Goal: Task Accomplishment & Management: Use online tool/utility

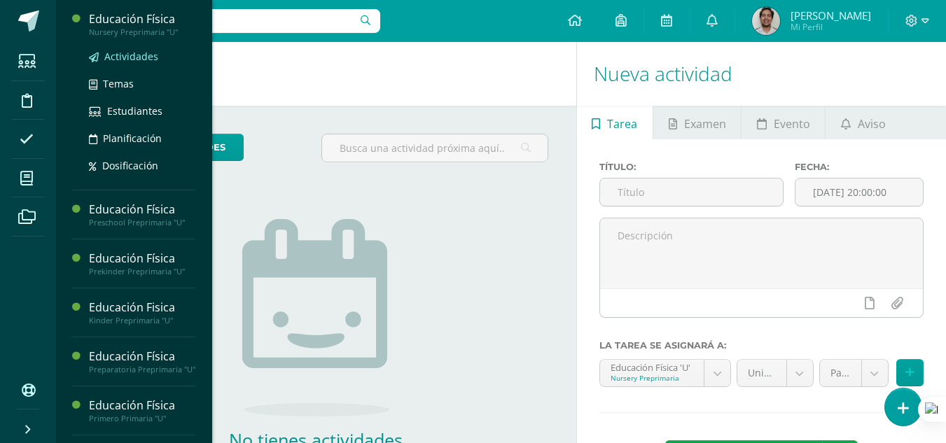
click at [129, 51] on span "Actividades" at bounding box center [131, 56] width 54 height 13
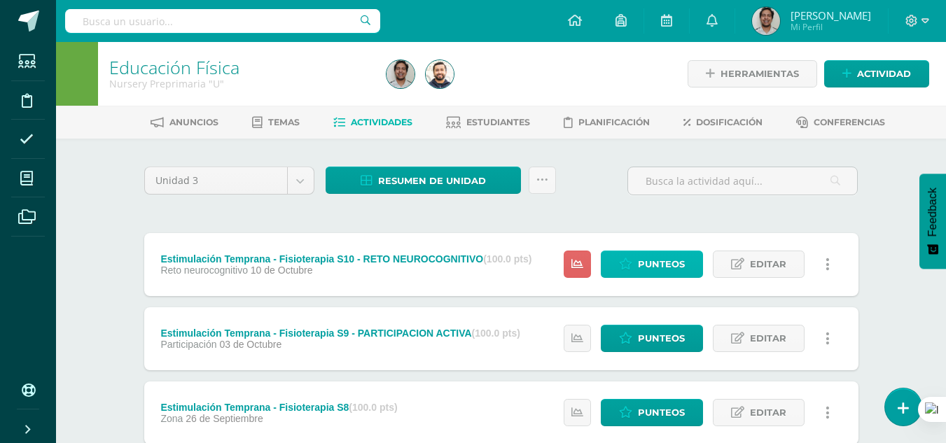
click at [654, 260] on span "Punteos" at bounding box center [661, 264] width 47 height 26
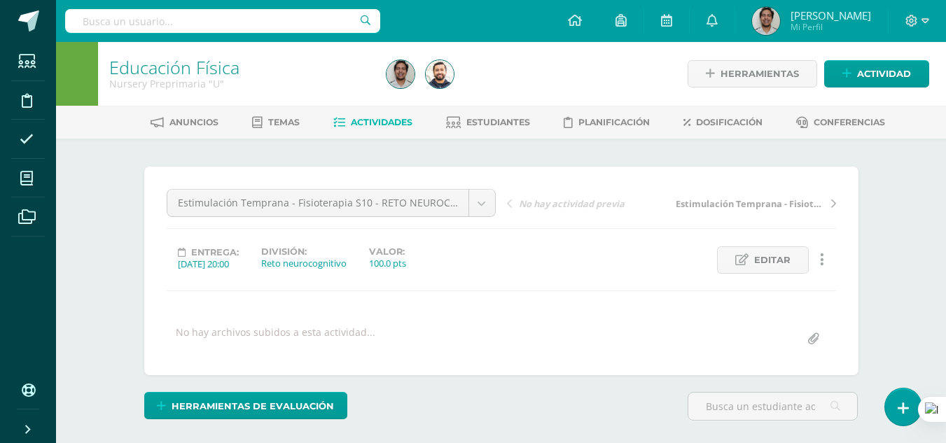
scroll to position [195, 0]
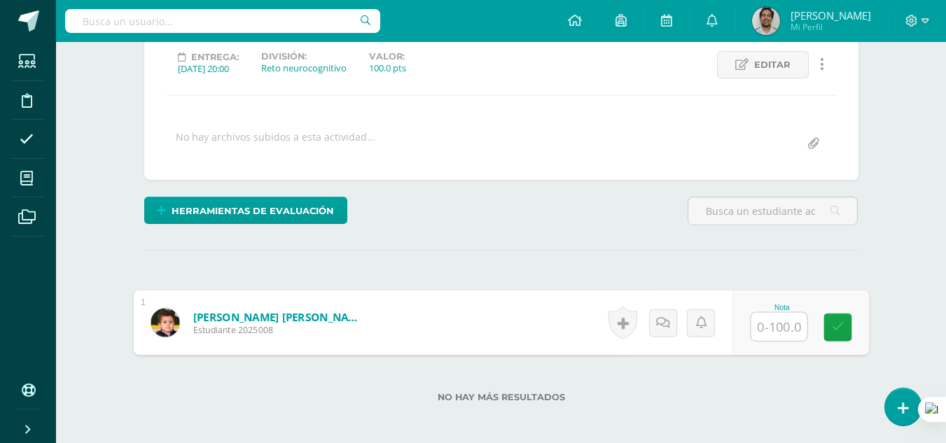
click at [771, 330] on input "text" at bounding box center [778, 327] width 56 height 28
type input "100"
click at [670, 319] on link at bounding box center [662, 323] width 28 height 28
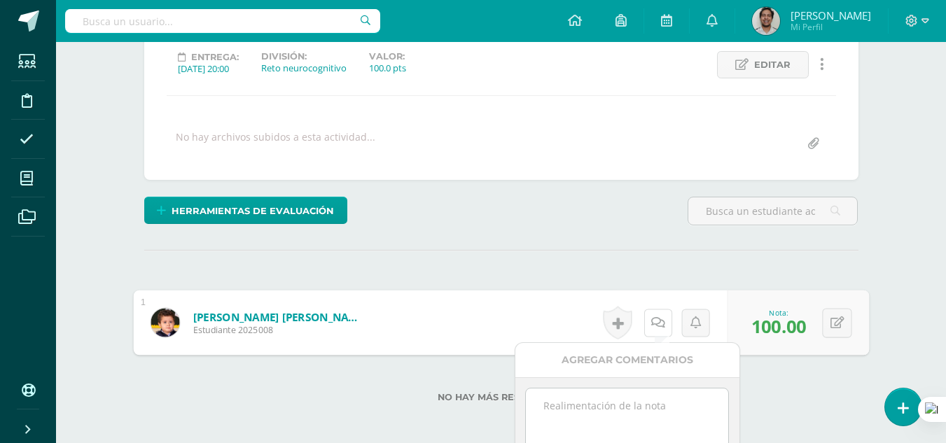
scroll to position [320, 0]
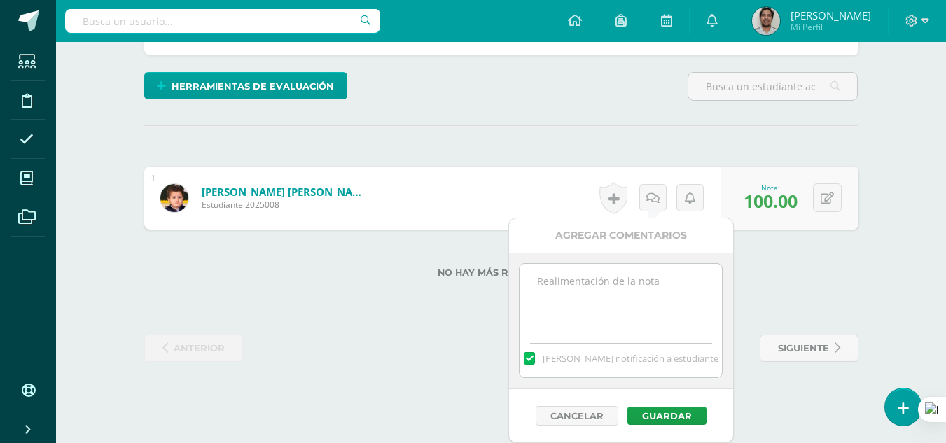
click at [618, 359] on span "Mandar notificación a estudiante" at bounding box center [630, 358] width 176 height 13
click at [0, 0] on input "Mandar notificación a estudiante" at bounding box center [0, 0] width 0 height 0
click at [600, 314] on textarea at bounding box center [620, 299] width 202 height 70
type textarea "CONSIDERACION POR ESTAR INDISPUESTO"
click at [662, 414] on button "Guardar" at bounding box center [666, 416] width 79 height 18
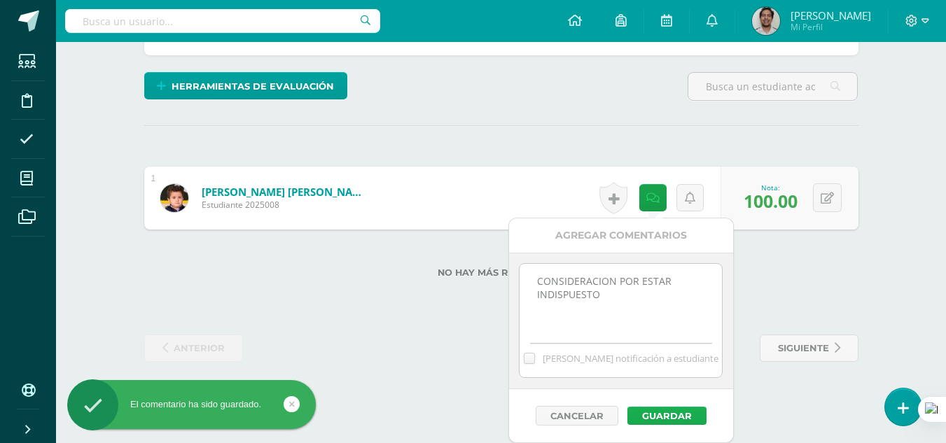
scroll to position [267, 0]
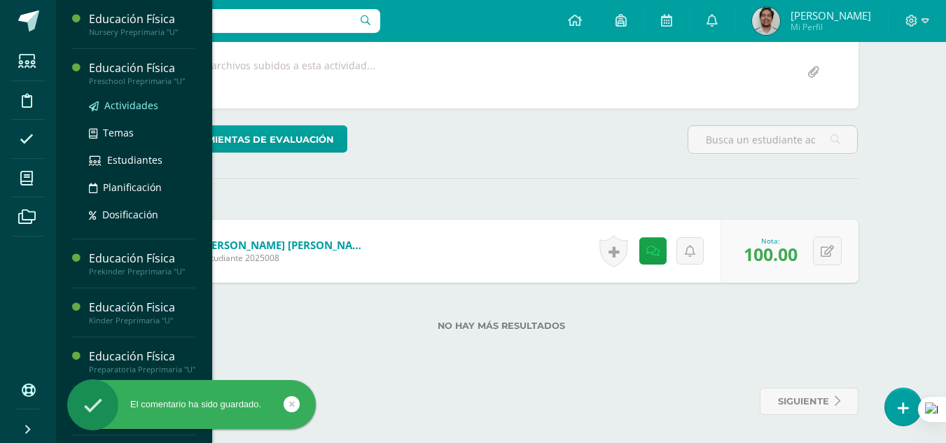
click at [135, 104] on span "Actividades" at bounding box center [131, 105] width 54 height 13
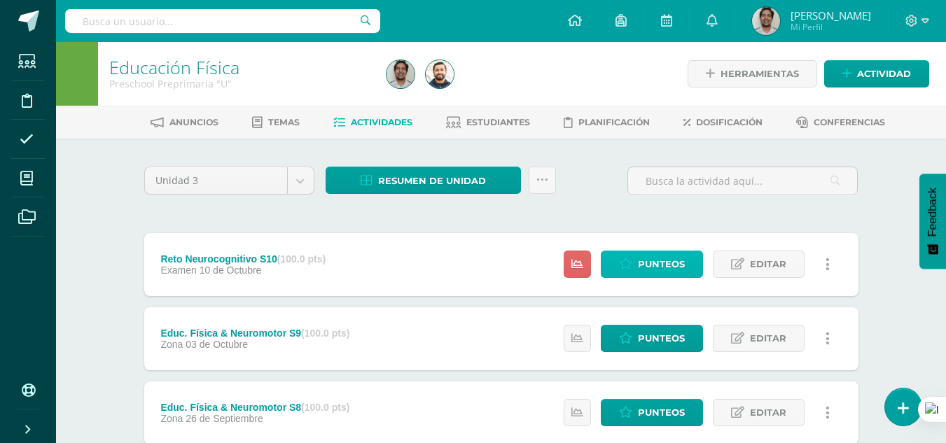
click at [638, 254] on span "Punteos" at bounding box center [661, 264] width 47 height 26
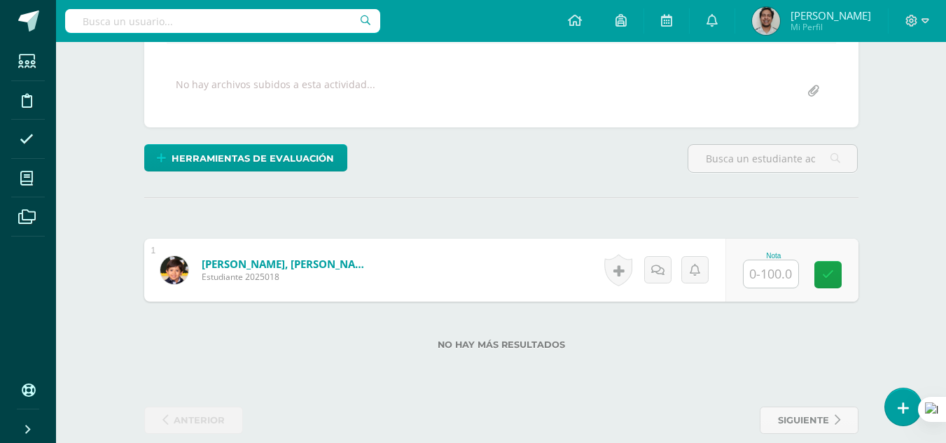
scroll to position [267, 0]
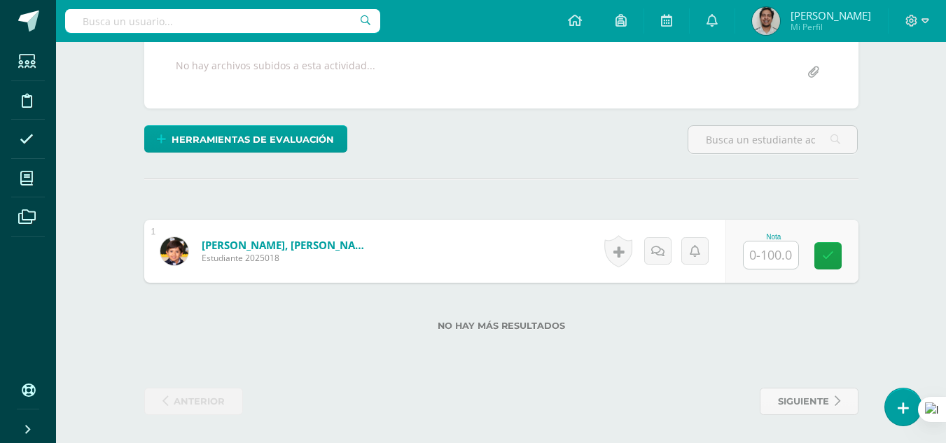
click at [768, 255] on input "text" at bounding box center [770, 254] width 55 height 27
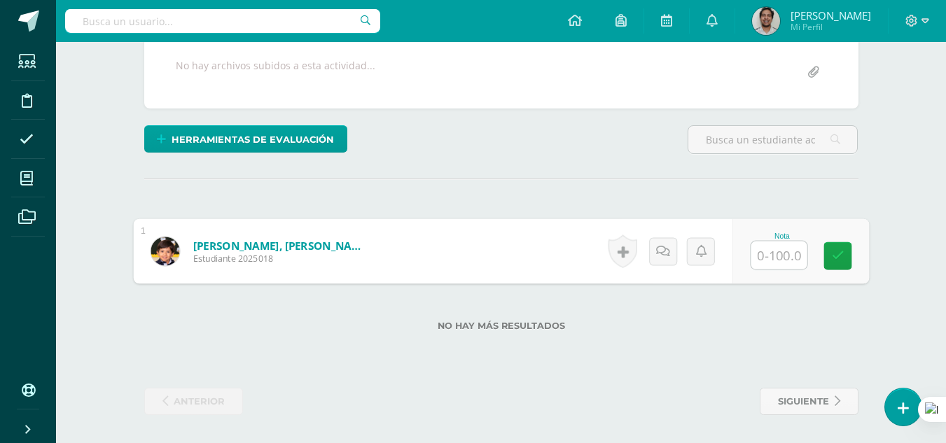
scroll to position [0, 0]
type input "100"
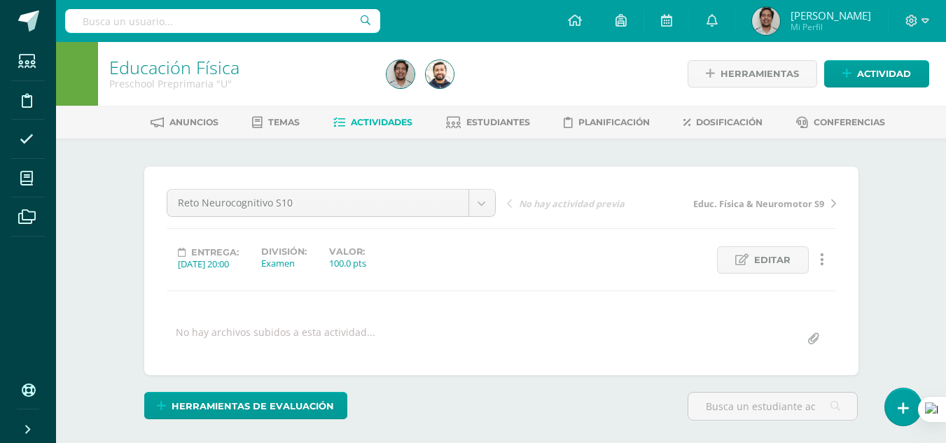
click at [385, 129] on link "Actividades" at bounding box center [372, 122] width 79 height 22
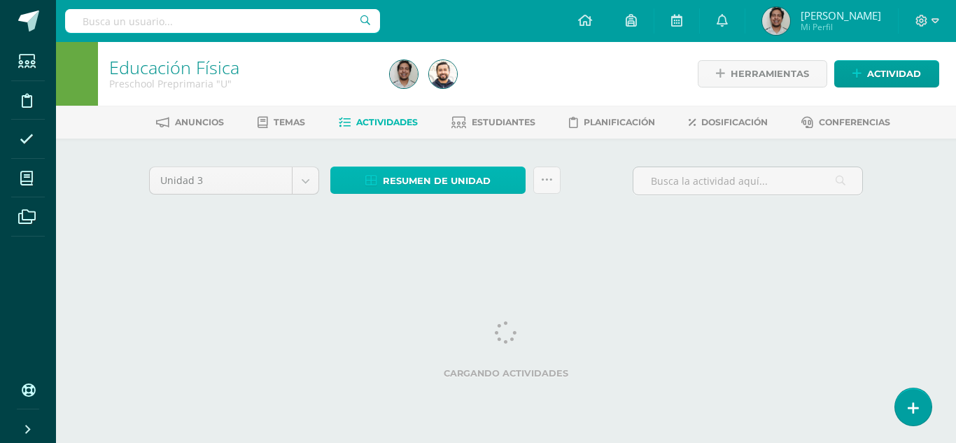
click at [403, 188] on span "Resumen de unidad" at bounding box center [437, 181] width 108 height 26
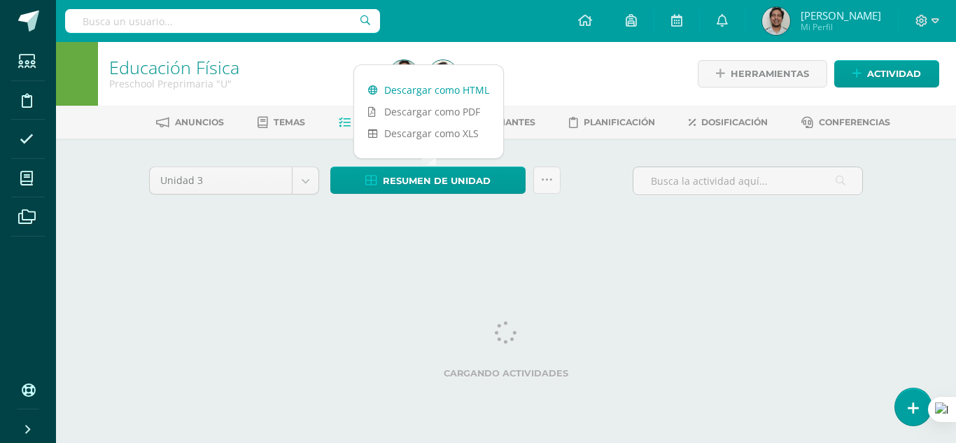
click at [472, 88] on link "Descargar como HTML" at bounding box center [428, 90] width 149 height 22
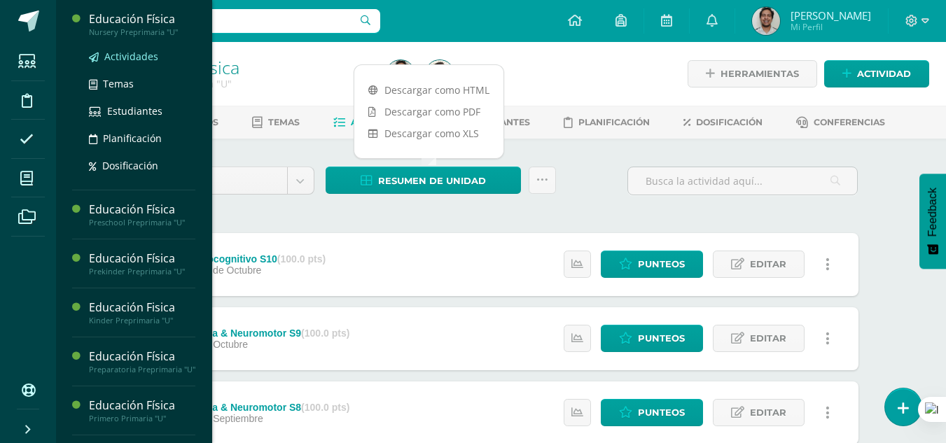
click at [141, 59] on span "Actividades" at bounding box center [131, 56] width 54 height 13
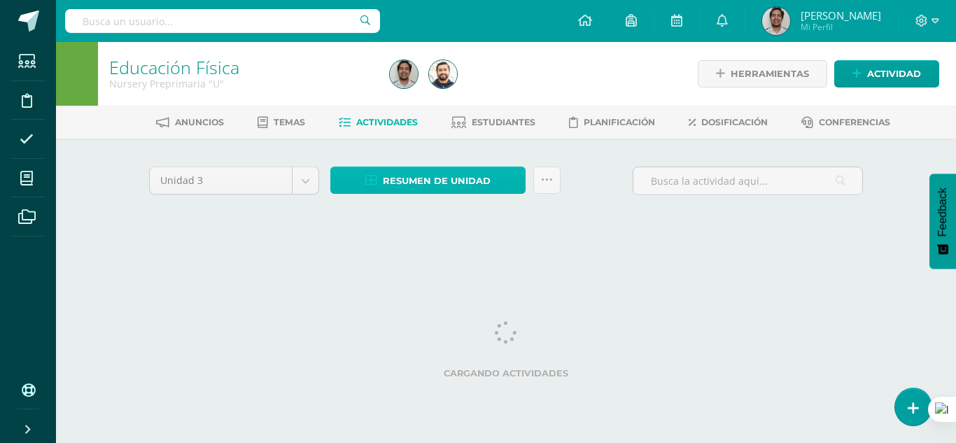
click at [407, 178] on span "Resumen de unidad" at bounding box center [437, 181] width 108 height 26
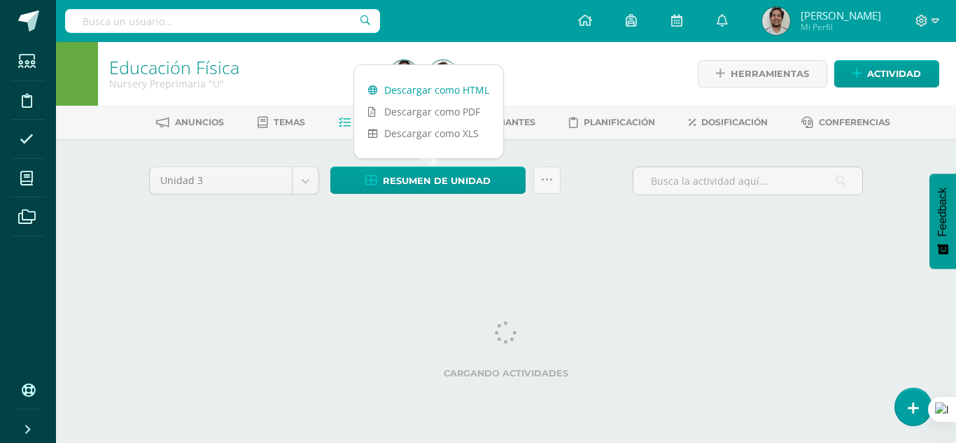
click at [416, 90] on link "Descargar como HTML" at bounding box center [428, 90] width 149 height 22
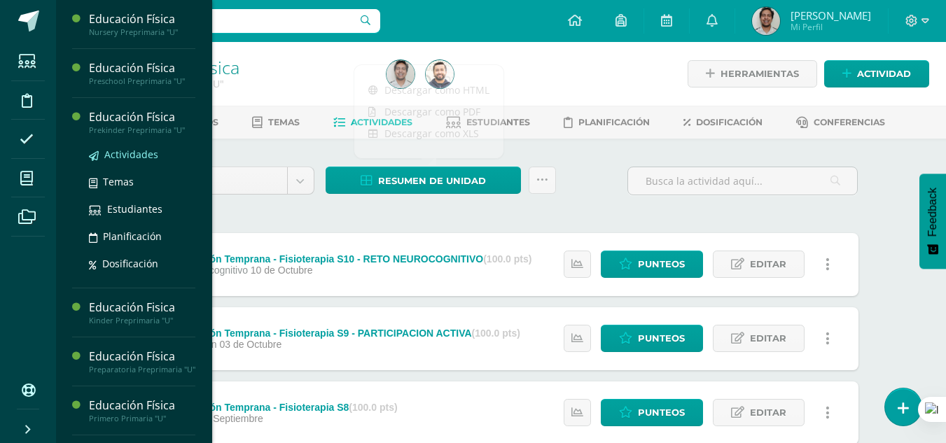
click at [132, 161] on link "Actividades" at bounding box center [142, 154] width 106 height 16
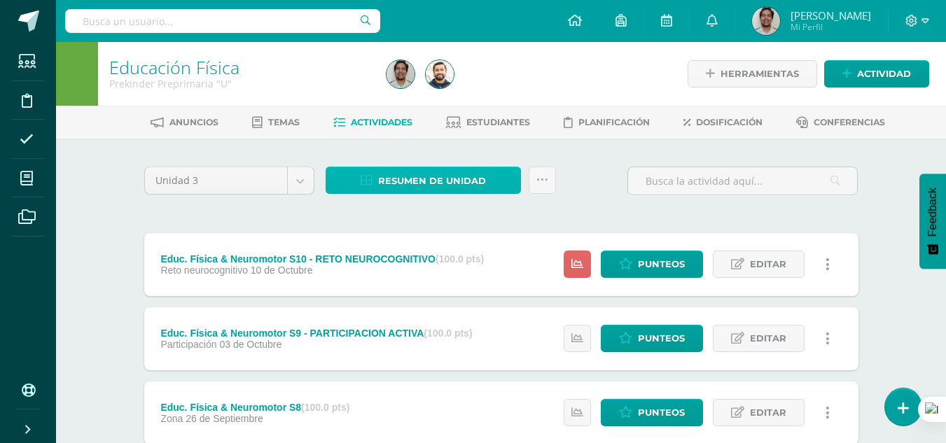
click at [445, 174] on span "Resumen de unidad" at bounding box center [432, 181] width 108 height 26
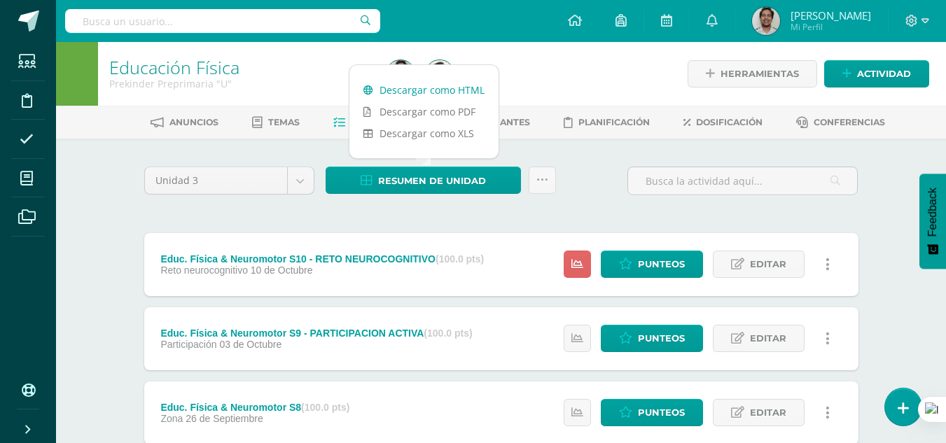
click at [458, 90] on link "Descargar como HTML" at bounding box center [423, 90] width 149 height 22
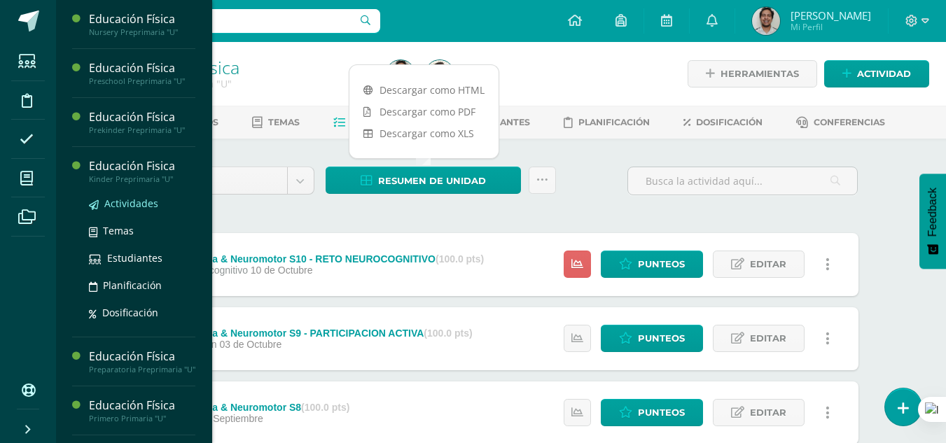
click at [131, 197] on span "Actividades" at bounding box center [131, 203] width 54 height 13
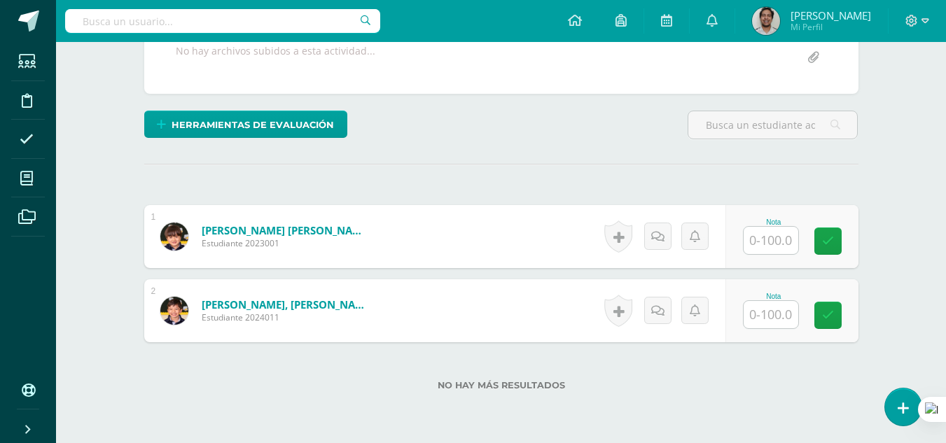
scroll to position [282, 0]
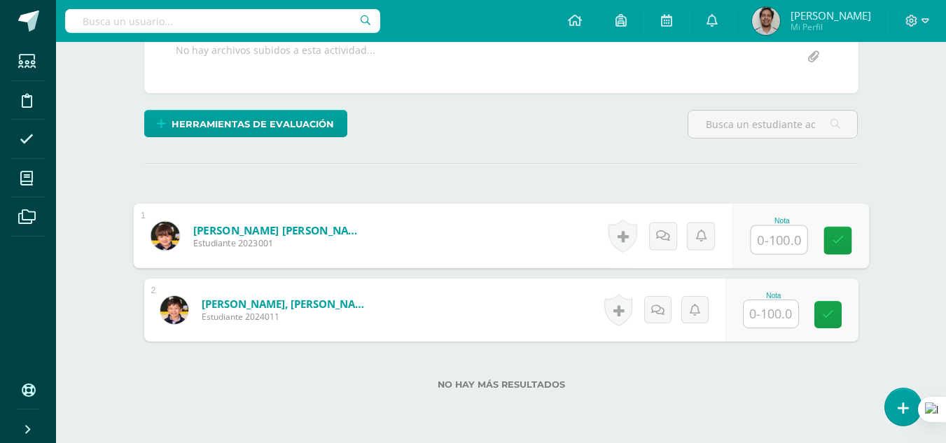
click at [771, 241] on input "text" at bounding box center [778, 240] width 56 height 28
type input "100"
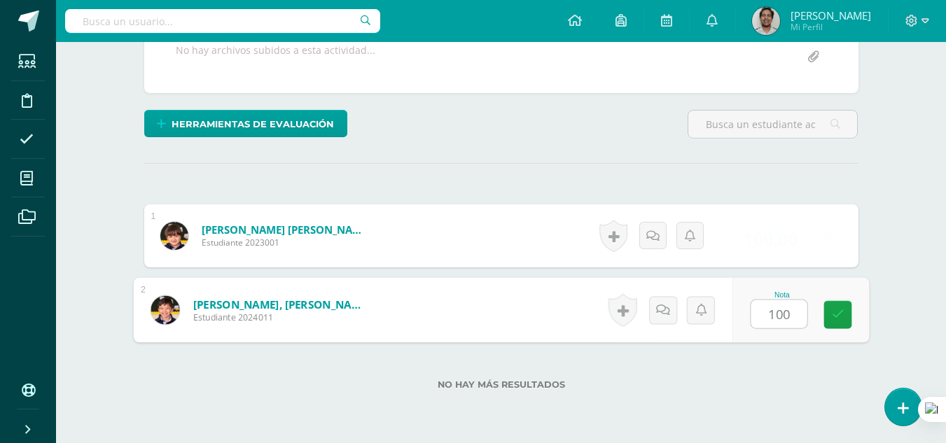
type input "100"
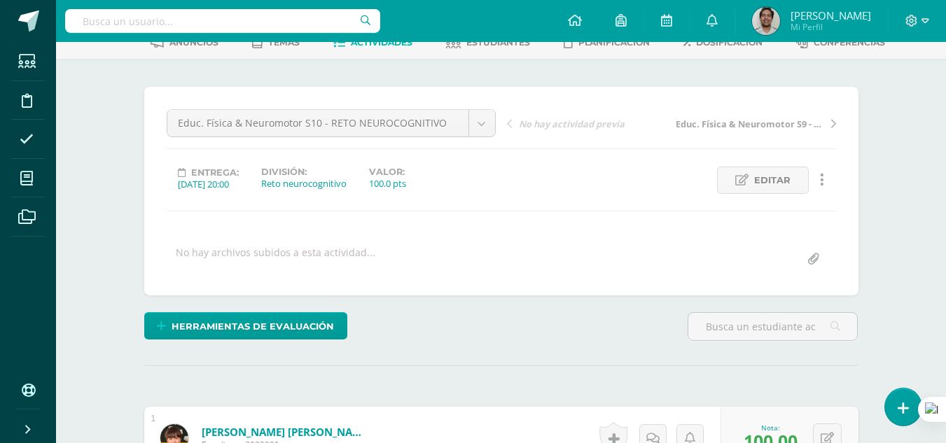
scroll to position [0, 0]
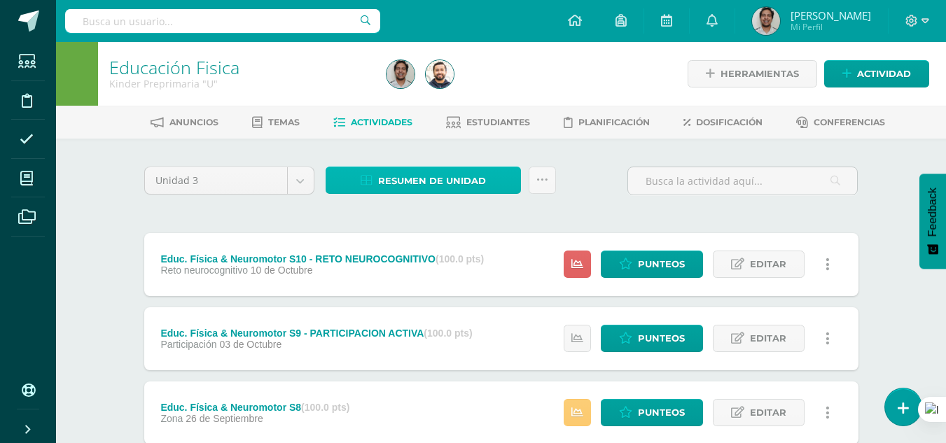
click at [440, 181] on span "Resumen de unidad" at bounding box center [432, 181] width 108 height 26
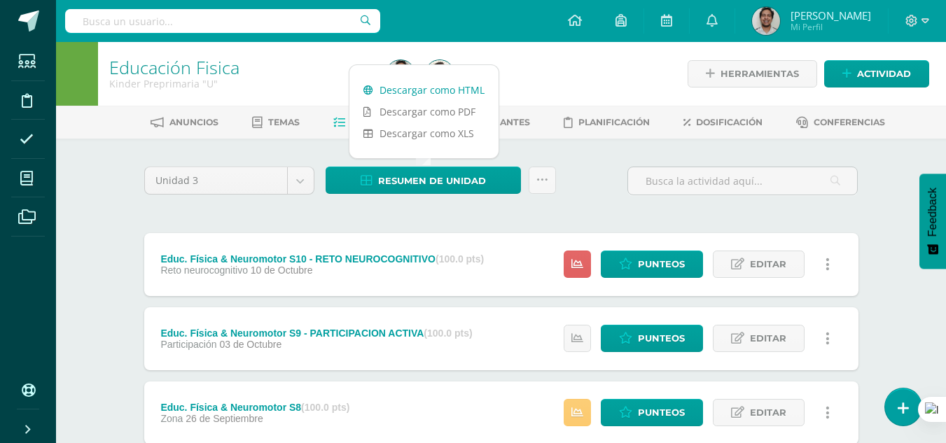
click at [473, 92] on link "Descargar como HTML" at bounding box center [423, 90] width 149 height 22
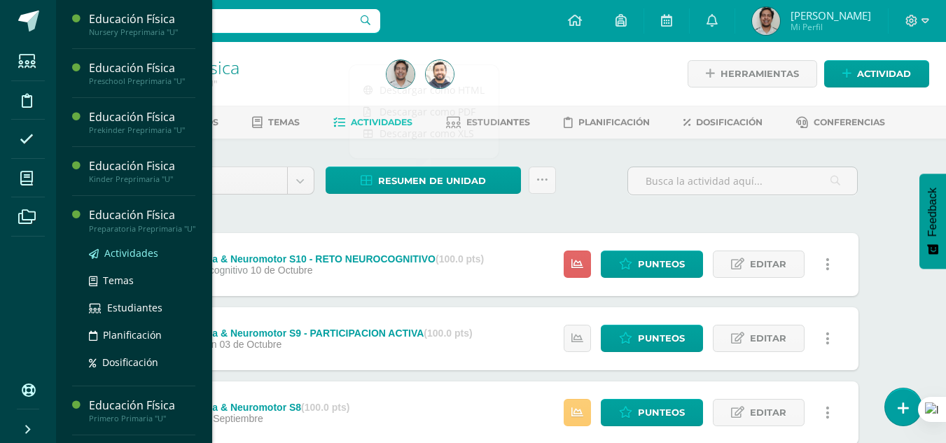
click at [136, 260] on span "Actividades" at bounding box center [131, 252] width 54 height 13
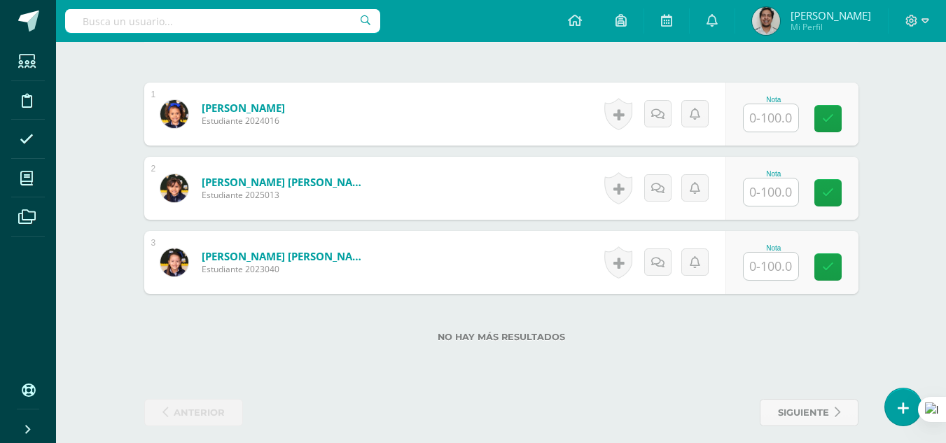
scroll to position [415, 0]
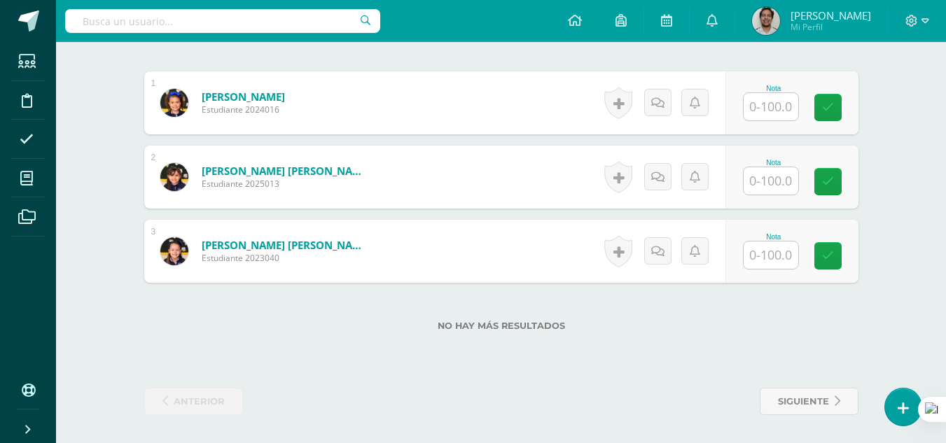
click at [782, 115] on input "text" at bounding box center [770, 106] width 55 height 27
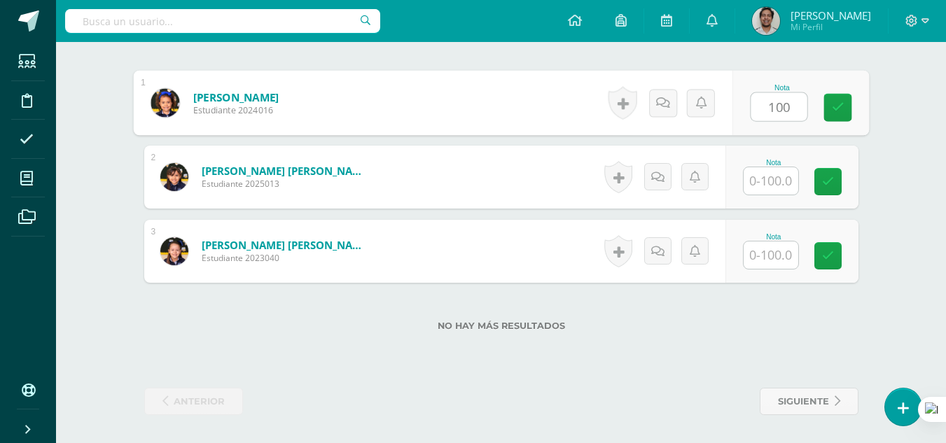
type input "100"
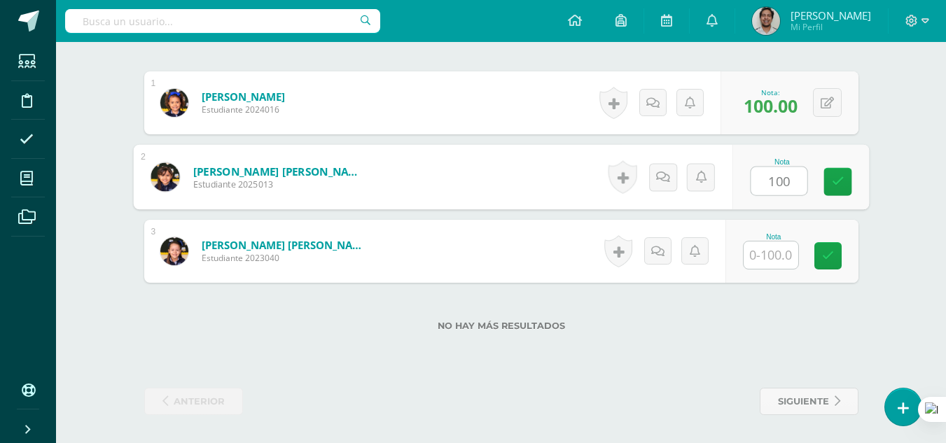
type input "100"
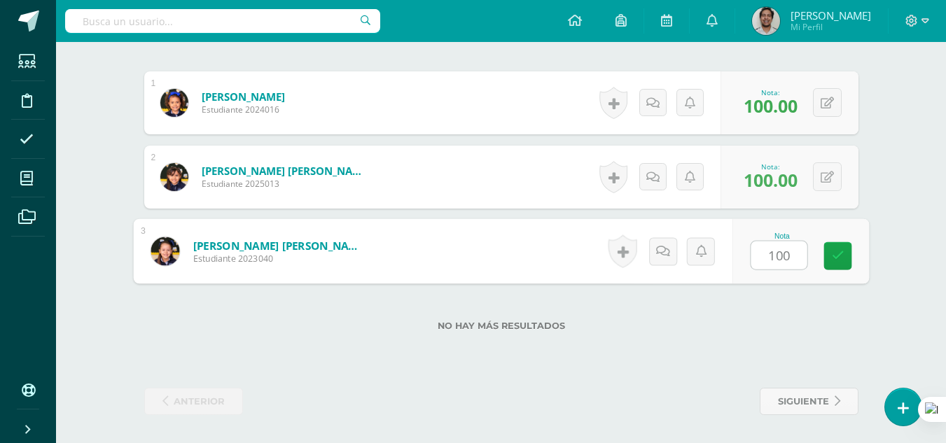
type input "100"
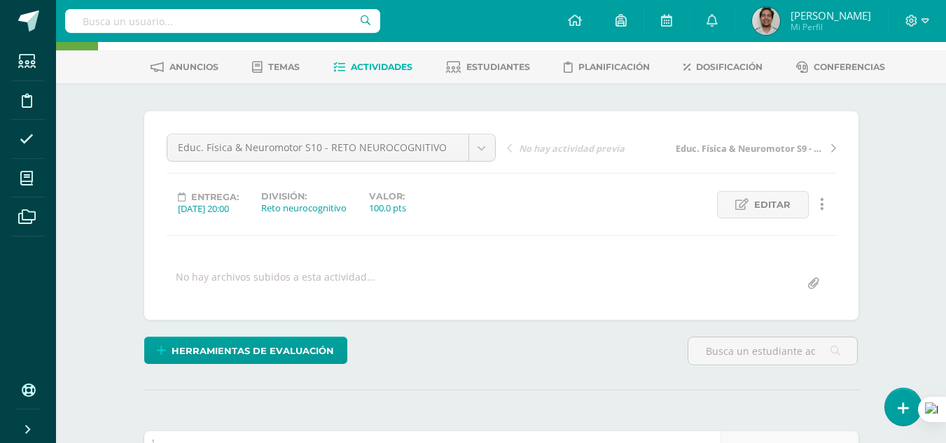
scroll to position [7, 0]
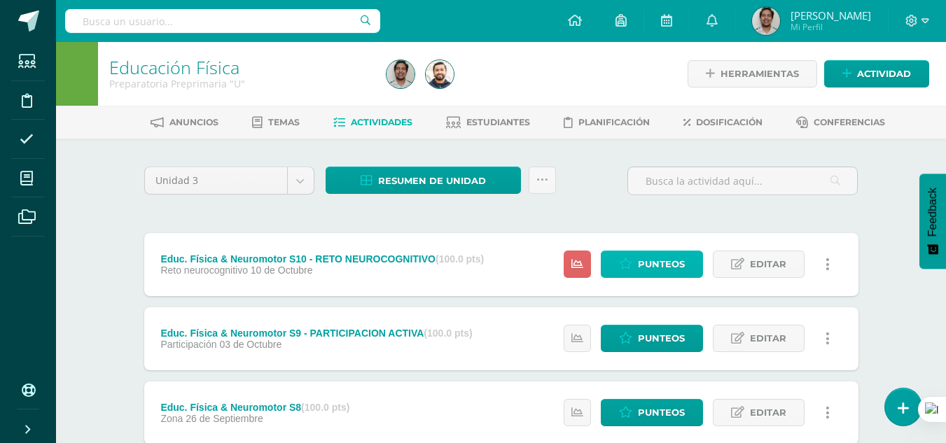
click at [644, 264] on span "Punteos" at bounding box center [661, 264] width 47 height 26
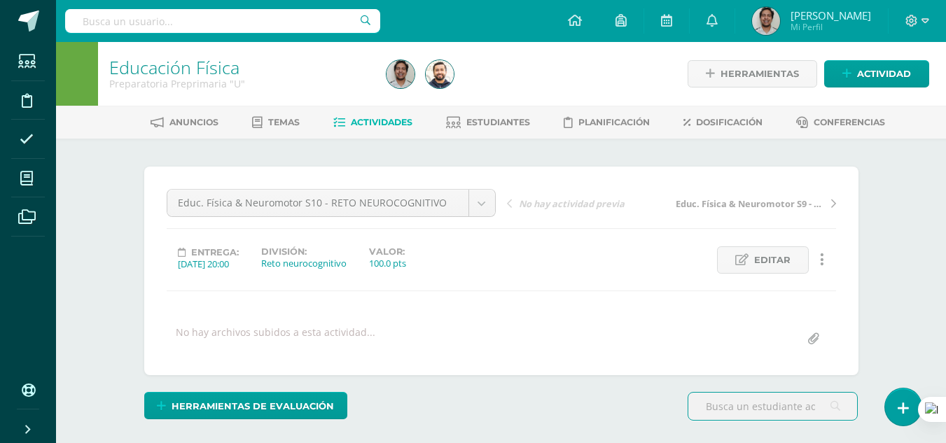
scroll to position [1, 0]
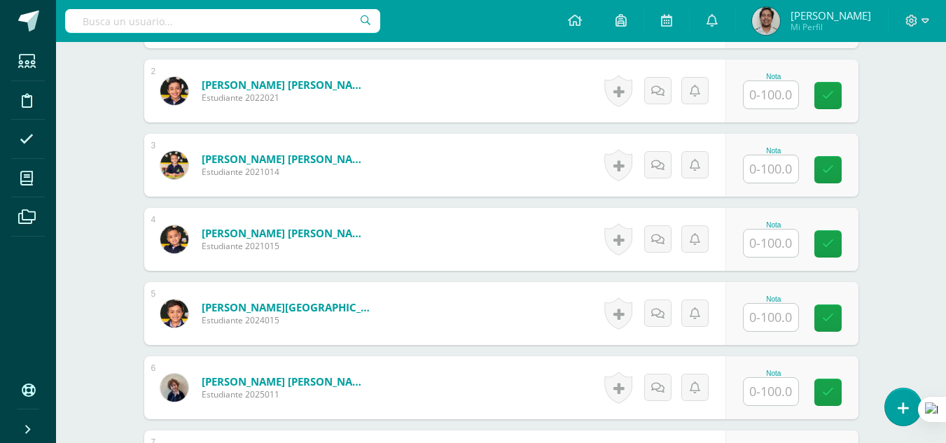
scroll to position [353, 0]
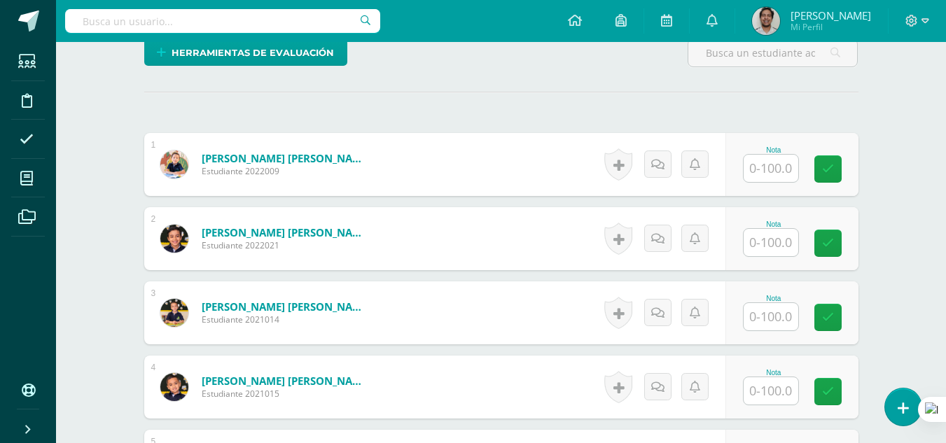
click at [767, 168] on input "text" at bounding box center [770, 168] width 55 height 27
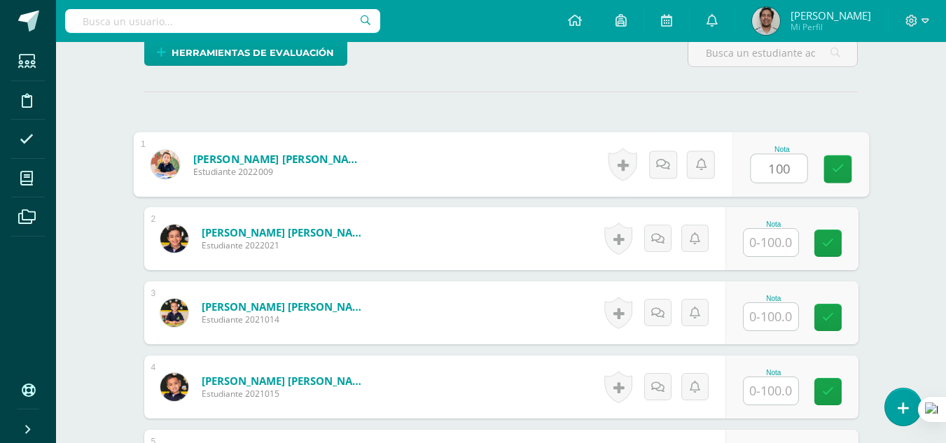
type input "100"
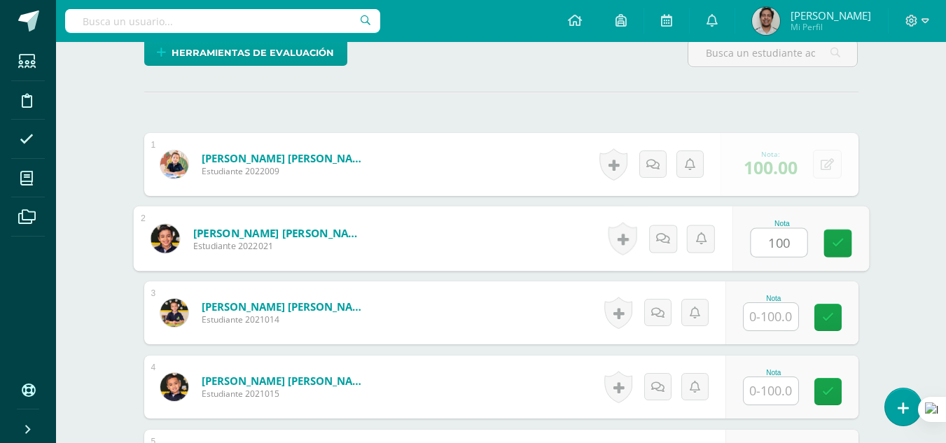
type input "100"
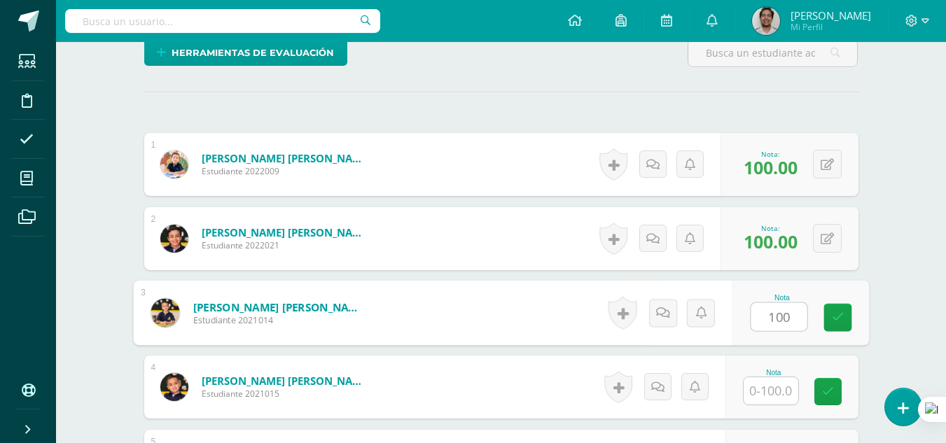
type input "100"
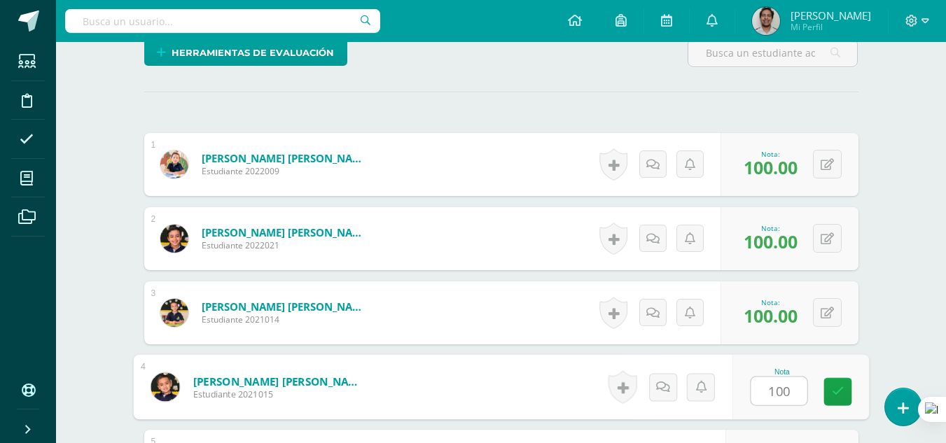
type input "100"
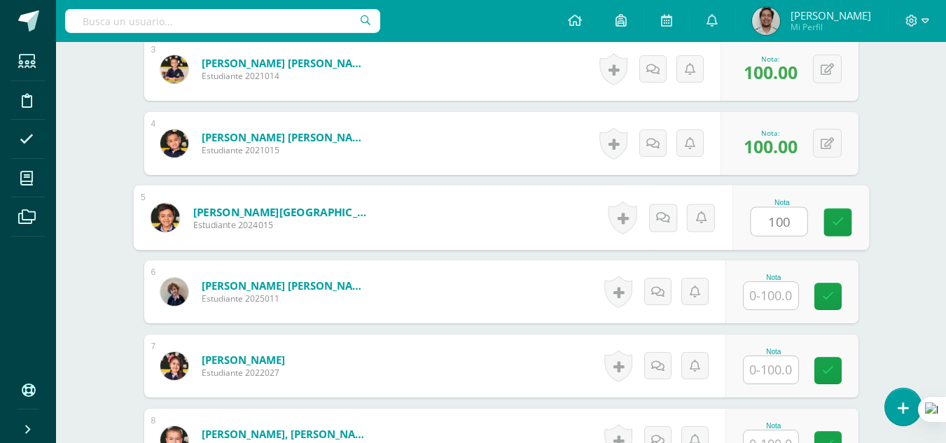
type input "100"
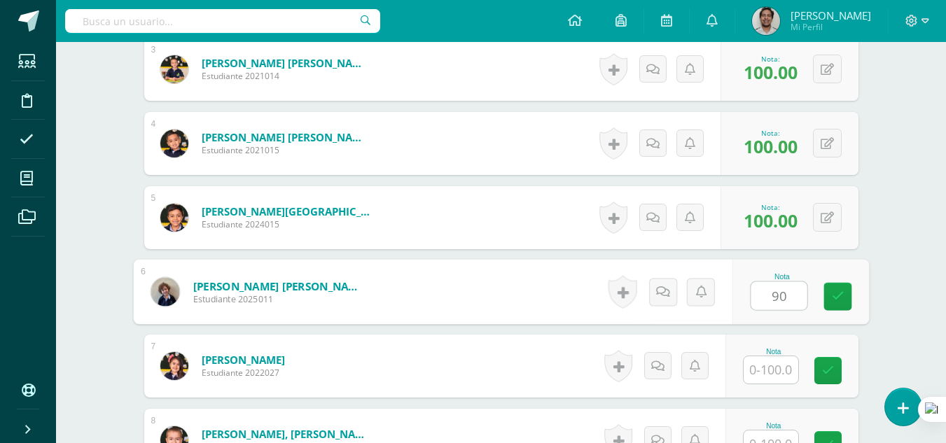
type input "90"
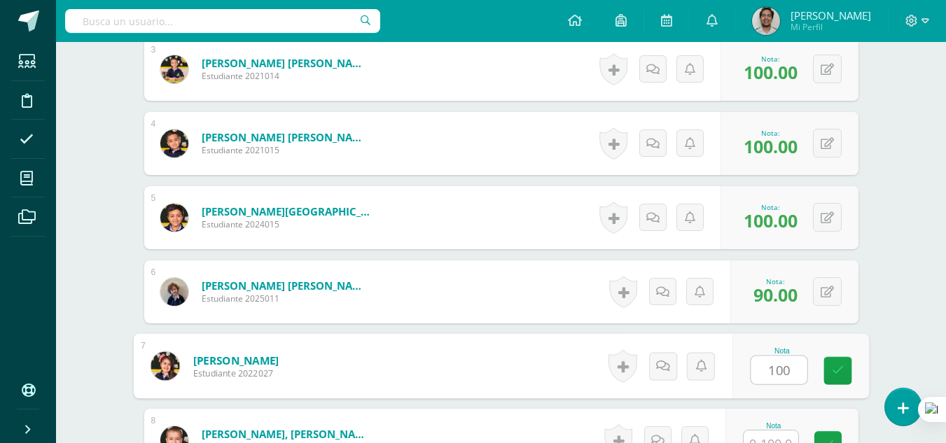
type input "100"
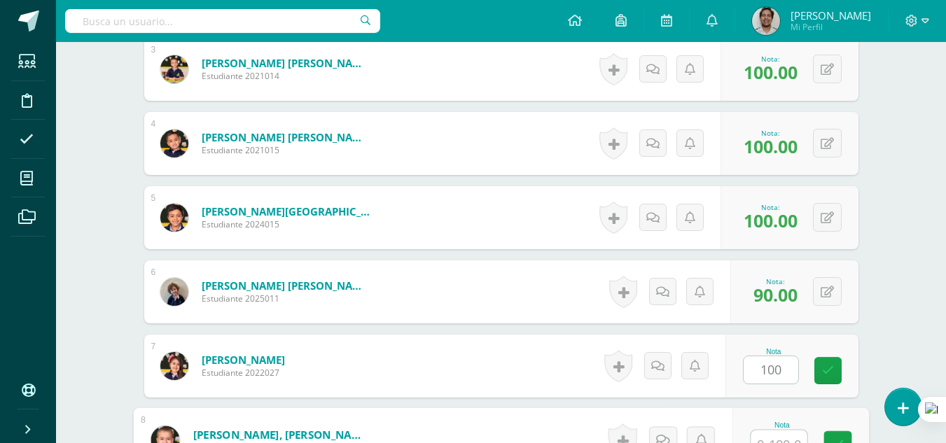
scroll to position [612, 0]
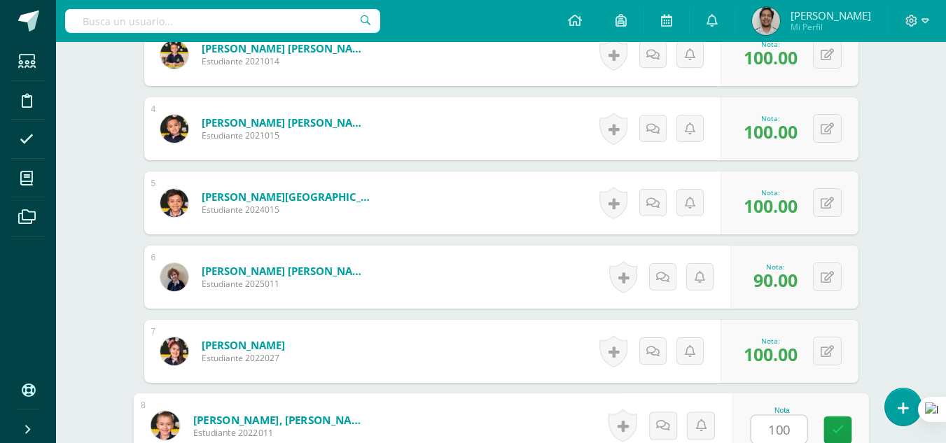
type input "100"
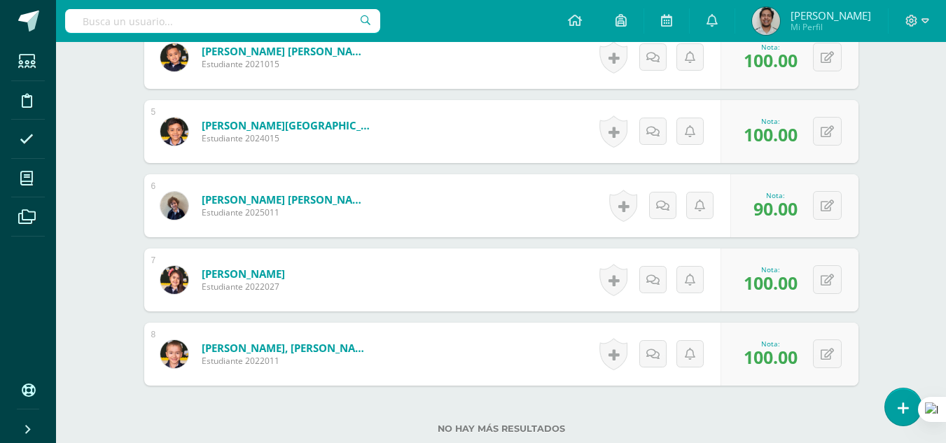
scroll to position [682, 0]
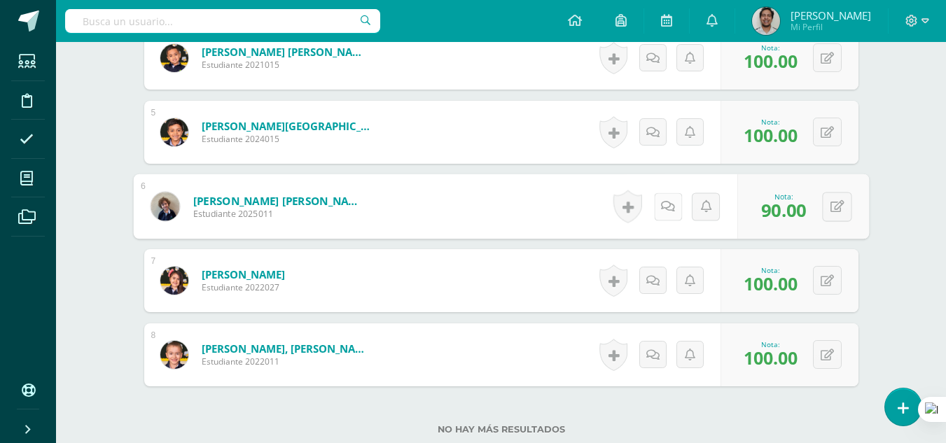
click at [657, 211] on link at bounding box center [667, 206] width 28 height 28
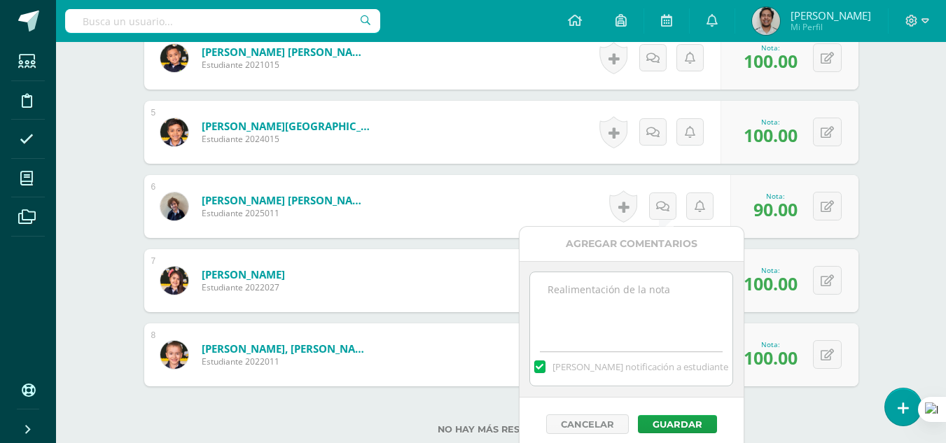
click at [587, 363] on span "Mandar notificación a estudiante" at bounding box center [640, 366] width 176 height 13
click at [0, 0] on input "Mandar notificación a estudiante" at bounding box center [0, 0] width 0 height 0
click at [586, 332] on textarea at bounding box center [631, 307] width 202 height 70
type textarea "MEJORAR SEGUIMIENTO DE INSTRUCCIONES Y ATENCION EN CLASE"
click at [667, 426] on button "Guardar" at bounding box center [677, 424] width 79 height 18
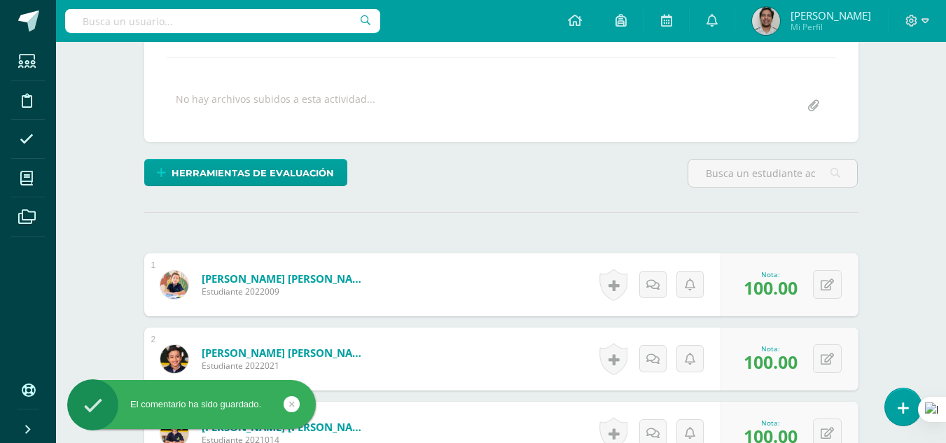
scroll to position [0, 0]
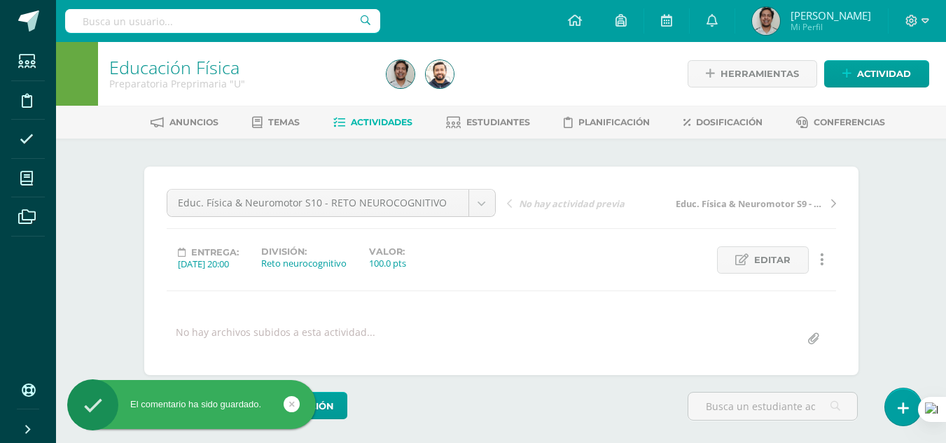
click at [360, 121] on span "Actividades" at bounding box center [382, 122] width 62 height 10
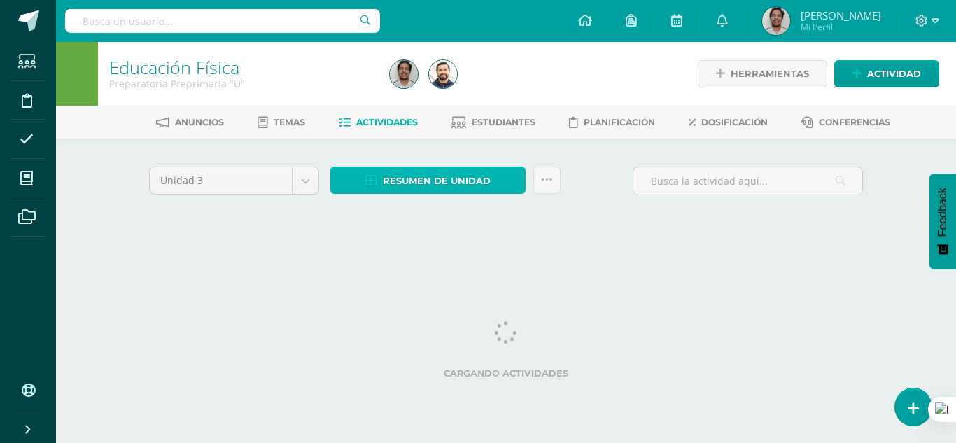
click at [425, 188] on span "Resumen de unidad" at bounding box center [437, 181] width 108 height 26
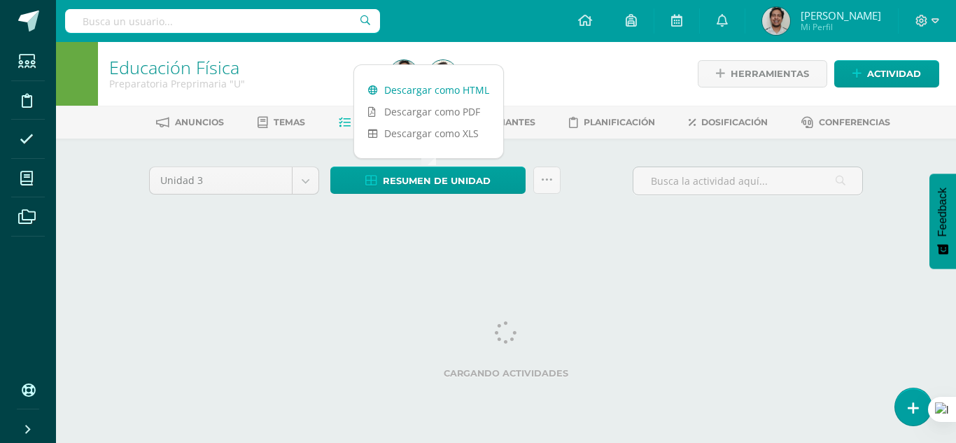
click at [440, 87] on link "Descargar como HTML" at bounding box center [428, 90] width 149 height 22
